Goal: Transaction & Acquisition: Book appointment/travel/reservation

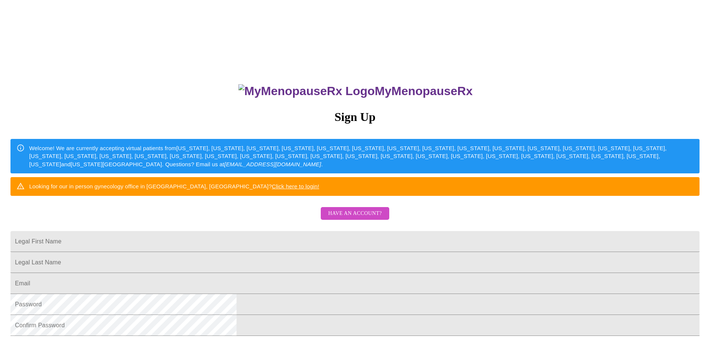
click at [355, 218] on span "Have an account?" at bounding box center [355, 213] width 54 height 9
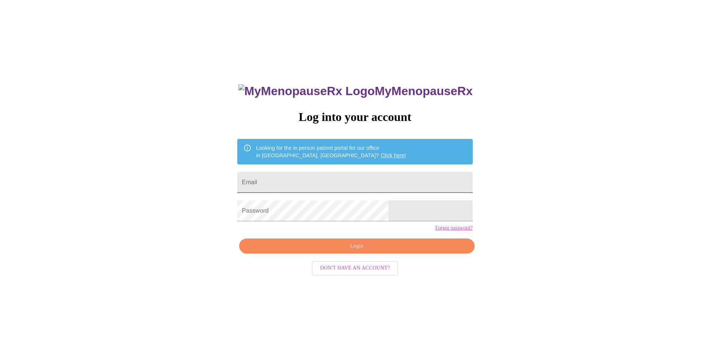
click at [339, 178] on input "Email" at bounding box center [354, 182] width 235 height 21
click at [361, 183] on input "[EMAIL_ADDRESS][DOMAIN_NAME]," at bounding box center [354, 182] width 235 height 21
type input "[EMAIL_ADDRESS][DOMAIN_NAME]"
click at [357, 251] on span "Login" at bounding box center [357, 245] width 218 height 9
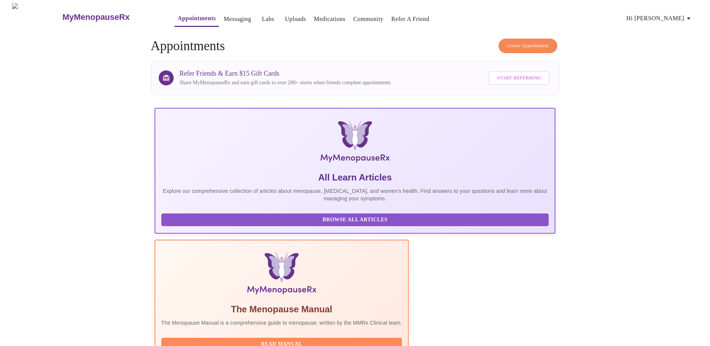
click at [518, 42] on span "Create Appointment" at bounding box center [528, 46] width 42 height 9
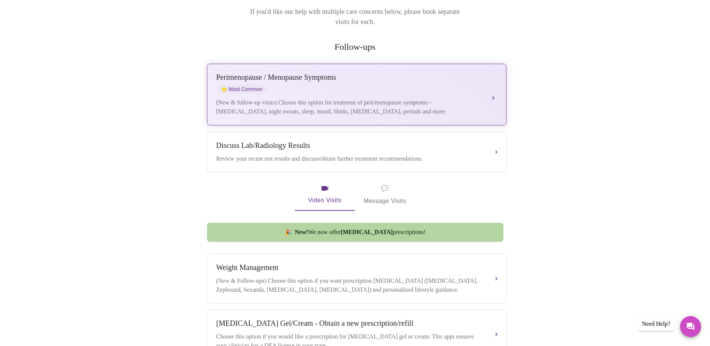
scroll to position [37, 0]
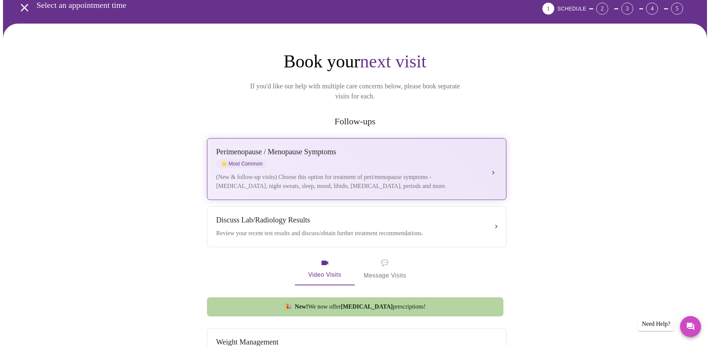
click at [258, 147] on div "Perimenopause / Menopause Symptoms" at bounding box center [349, 151] width 266 height 9
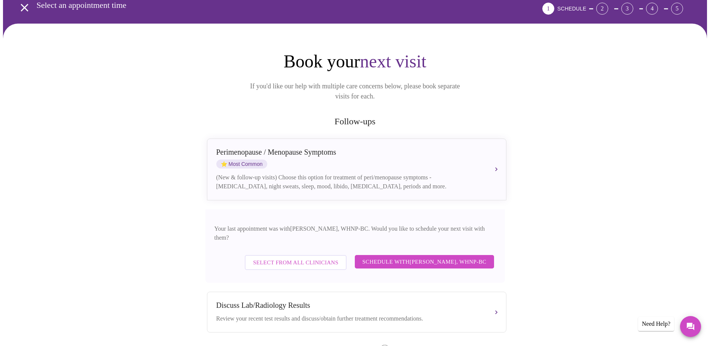
click at [403, 257] on span "Schedule with [PERSON_NAME], WHNP-BC" at bounding box center [424, 262] width 124 height 10
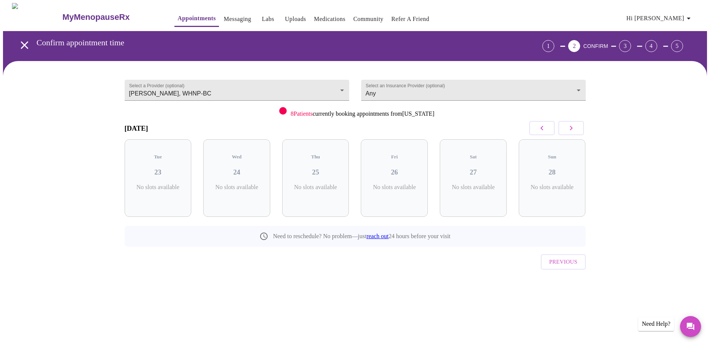
scroll to position [0, 0]
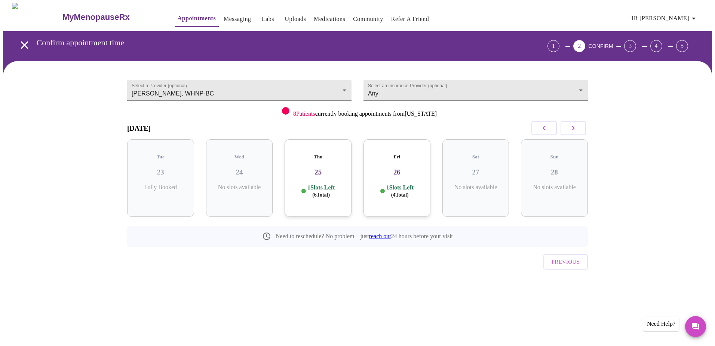
click at [576, 128] on icon "button" at bounding box center [573, 127] width 9 height 9
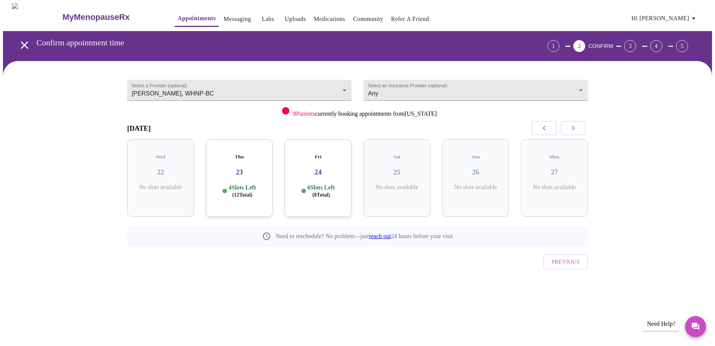
click at [576, 128] on icon "button" at bounding box center [573, 127] width 9 height 9
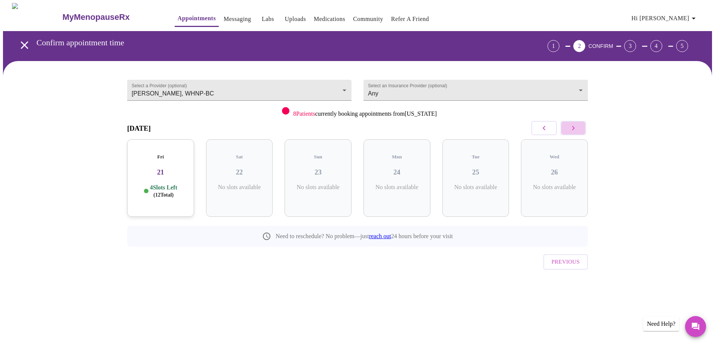
click at [576, 128] on icon "button" at bounding box center [573, 127] width 9 height 9
click at [541, 130] on icon "button" at bounding box center [544, 127] width 9 height 9
click at [543, 129] on icon "button" at bounding box center [544, 127] width 9 height 9
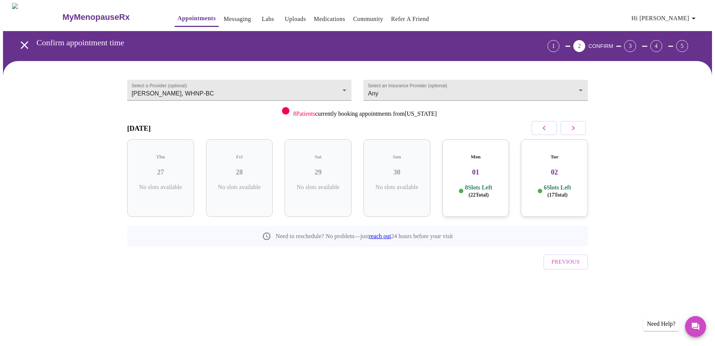
click at [557, 184] on p "6 Slots Left ( 17 Total)" at bounding box center [557, 191] width 27 height 15
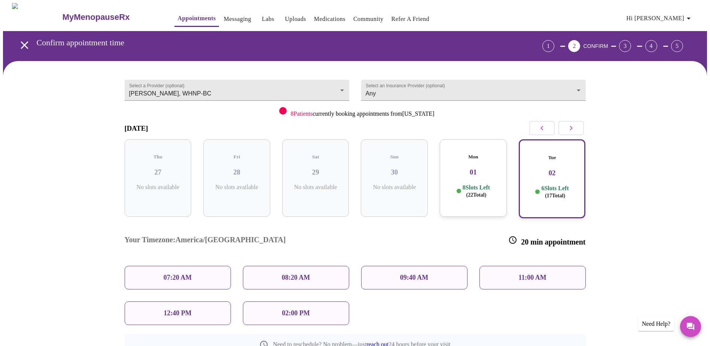
click at [175, 274] on p "07:20 AM" at bounding box center [178, 278] width 28 height 8
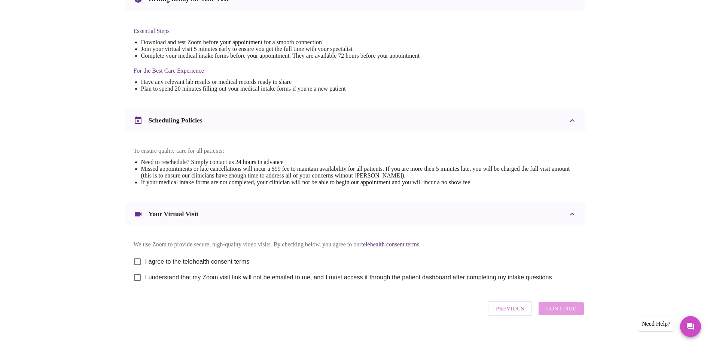
scroll to position [187, 0]
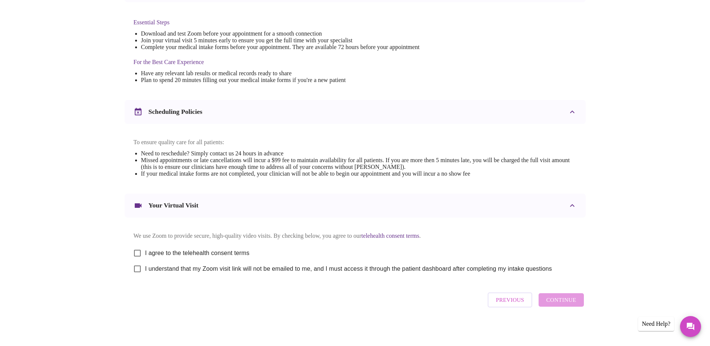
click at [140, 258] on input "I agree to the telehealth consent terms" at bounding box center [137, 253] width 16 height 16
checkbox input "true"
click at [137, 274] on input "I understand that my Zoom visit link will not be emailed to me, and I must acce…" at bounding box center [137, 269] width 16 height 16
checkbox input "true"
click at [564, 305] on span "Continue" at bounding box center [561, 300] width 30 height 10
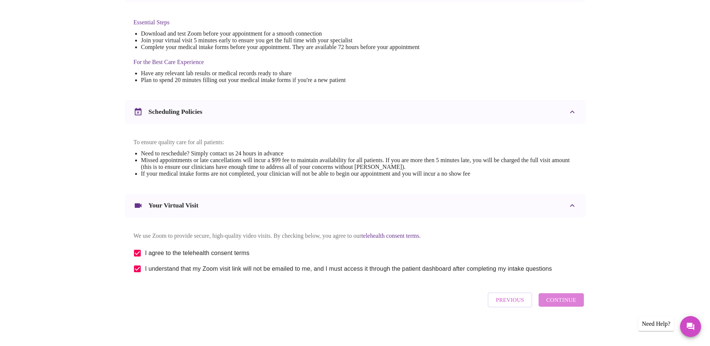
scroll to position [0, 0]
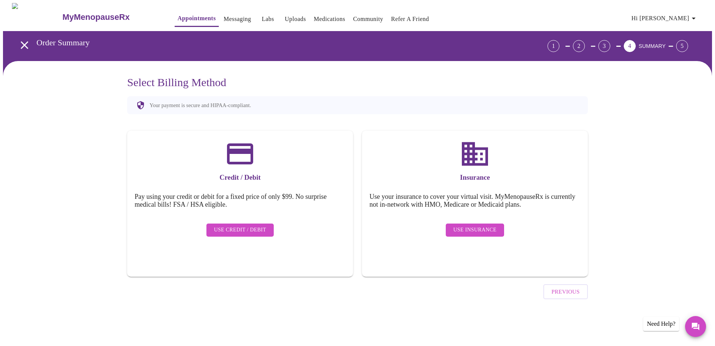
click at [477, 225] on span "Use Insurance" at bounding box center [475, 229] width 43 height 9
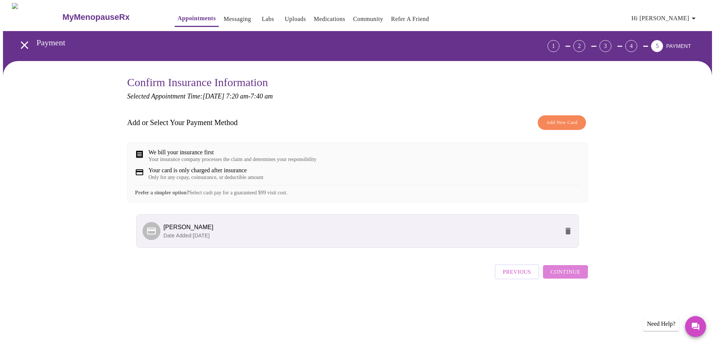
click at [566, 277] on span "Continue" at bounding box center [566, 272] width 30 height 10
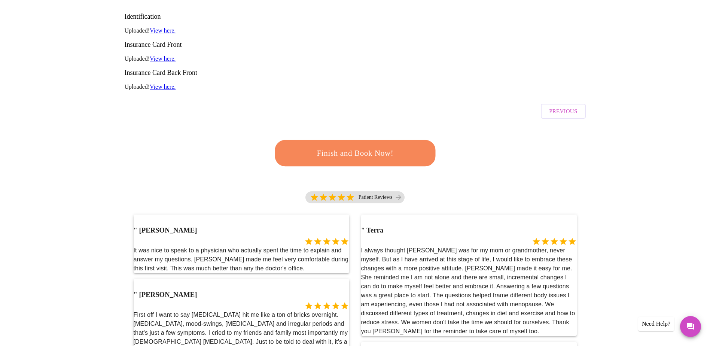
scroll to position [37, 0]
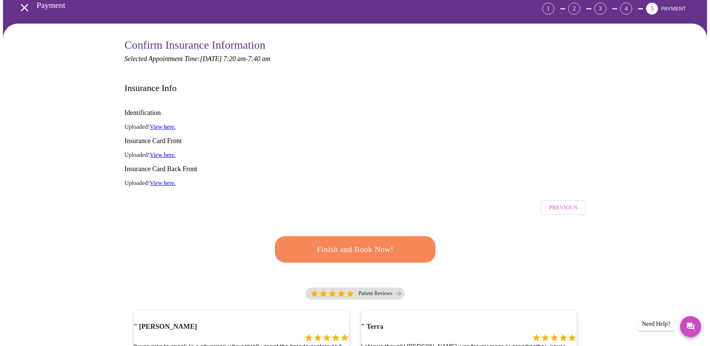
click at [364, 242] on span "Finish and Book Now!" at bounding box center [355, 249] width 138 height 14
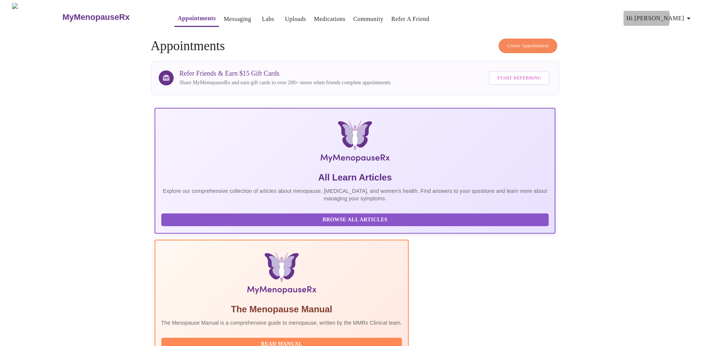
click at [676, 15] on span "Hi [PERSON_NAME]" at bounding box center [659, 18] width 67 height 10
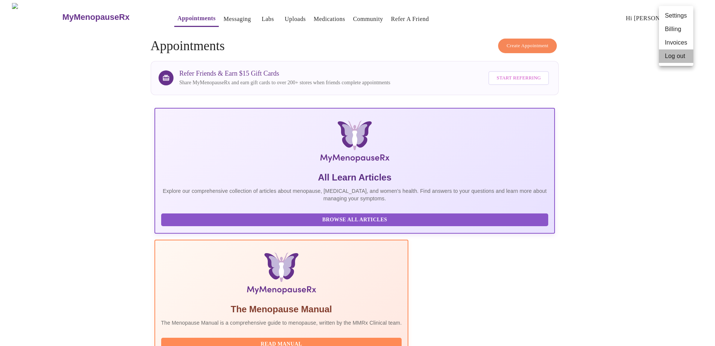
click at [674, 58] on li "Log out" at bounding box center [676, 55] width 34 height 13
